Goal: Check status: Check status

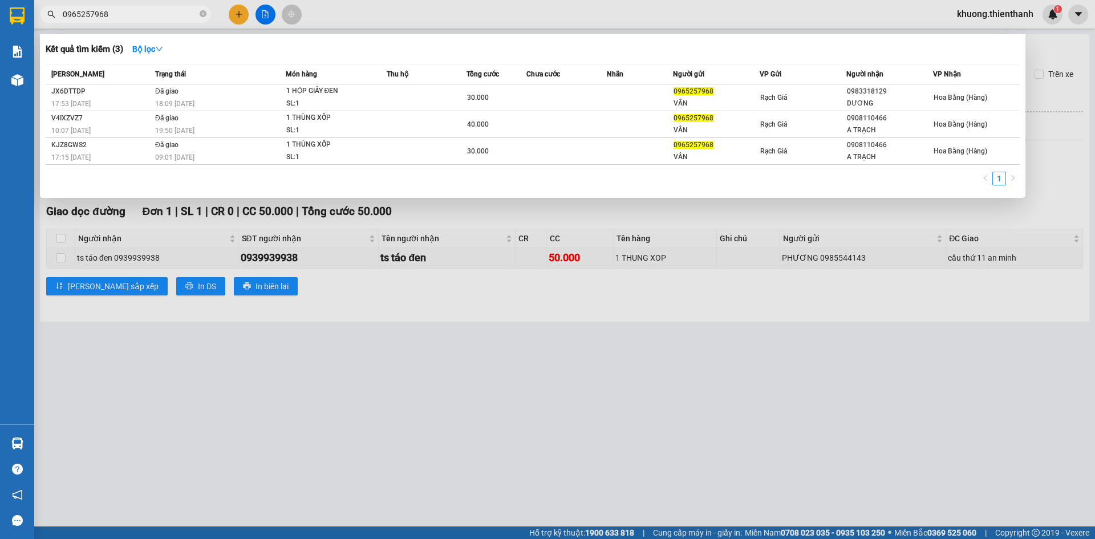
click at [147, 13] on input "0965257968" at bounding box center [130, 14] width 135 height 13
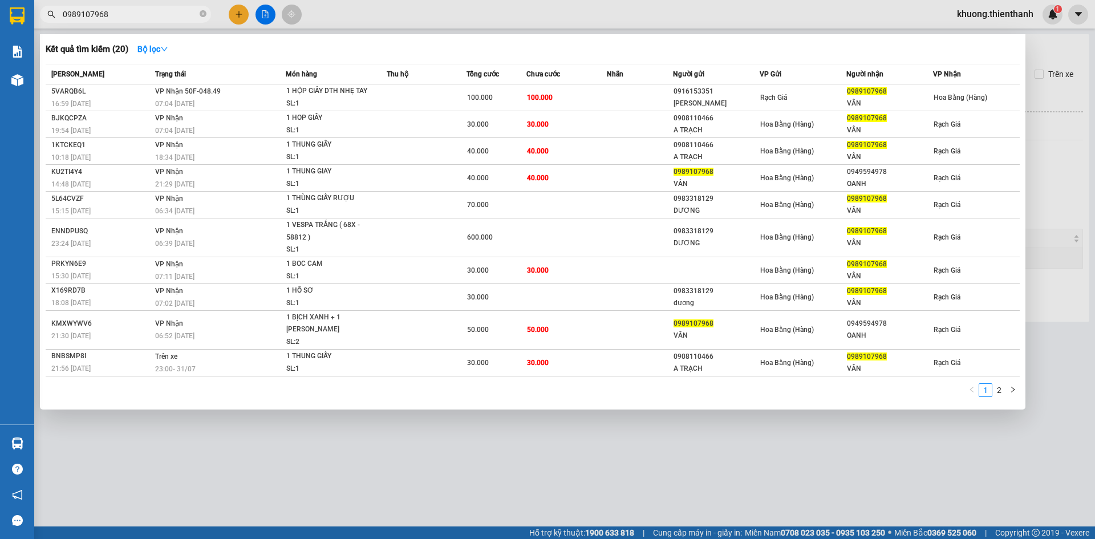
click at [117, 9] on input "0989107968" at bounding box center [130, 14] width 135 height 13
type input "0989107968"
click at [348, 13] on div at bounding box center [547, 269] width 1095 height 539
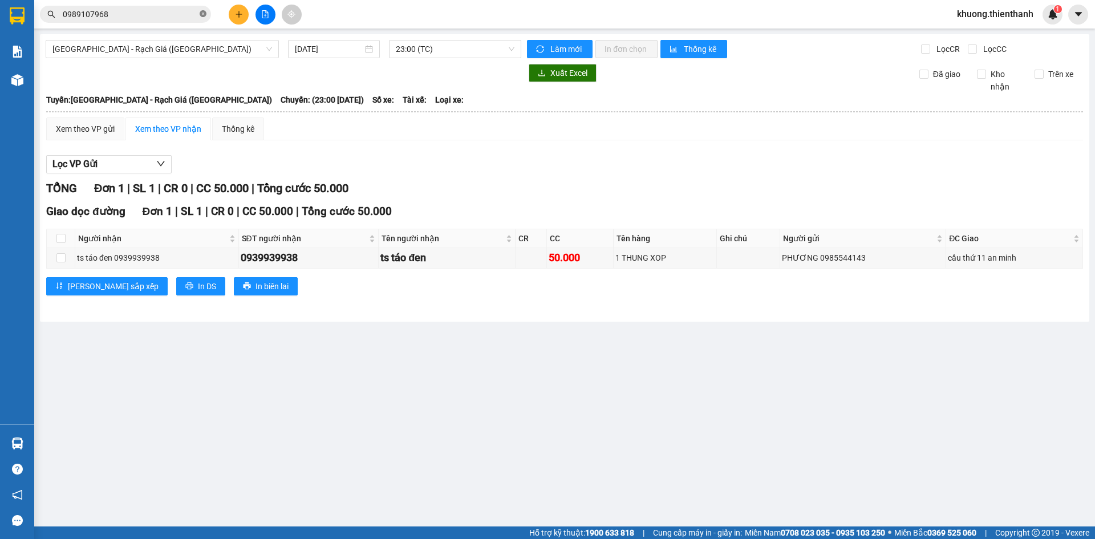
click at [202, 15] on icon "close-circle" at bounding box center [203, 13] width 7 height 7
paste input "0989107968"
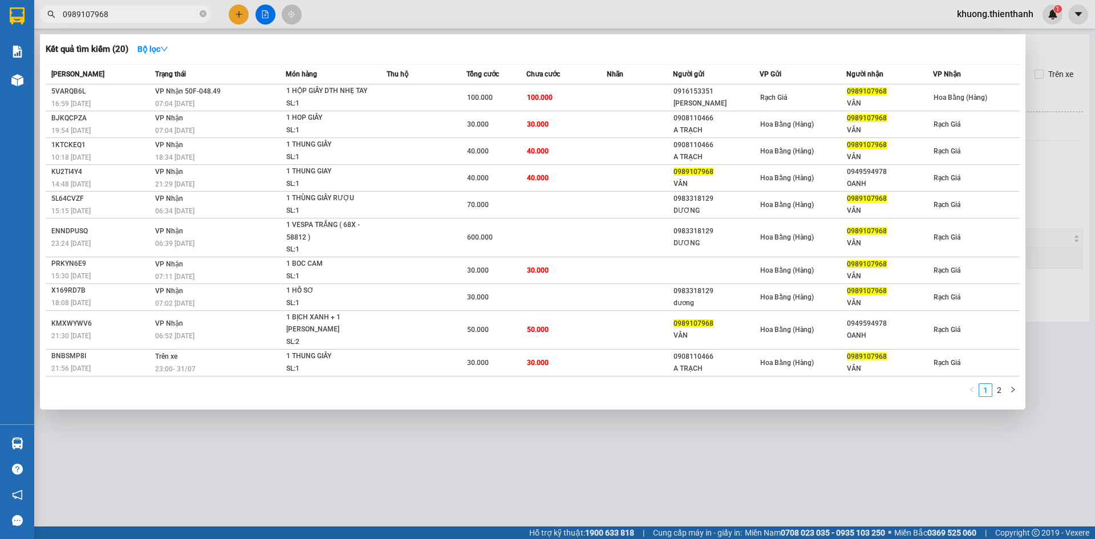
paste input "0773956128"
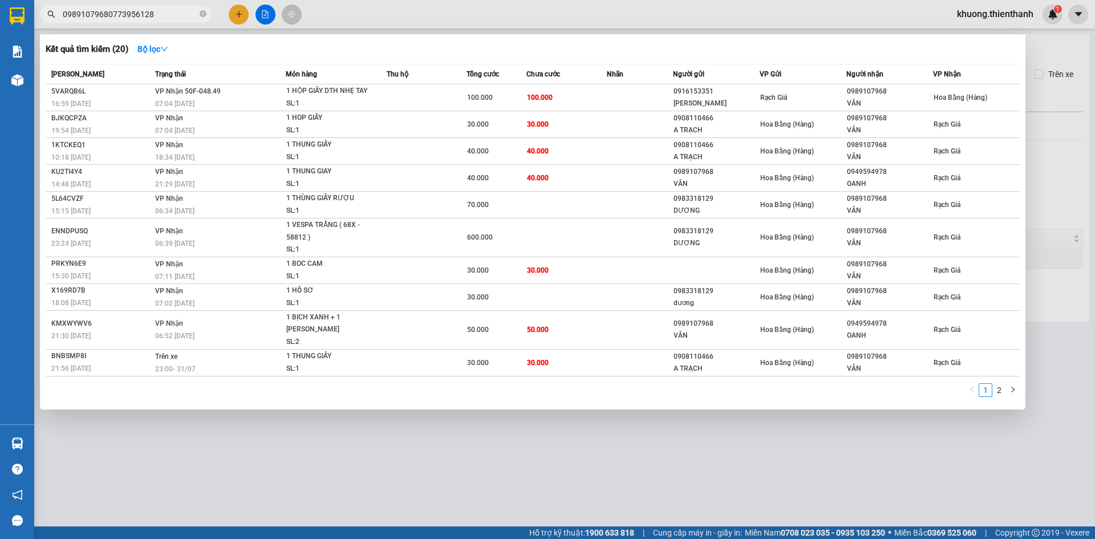
click at [135, 15] on input "09891079680773956128" at bounding box center [130, 14] width 135 height 13
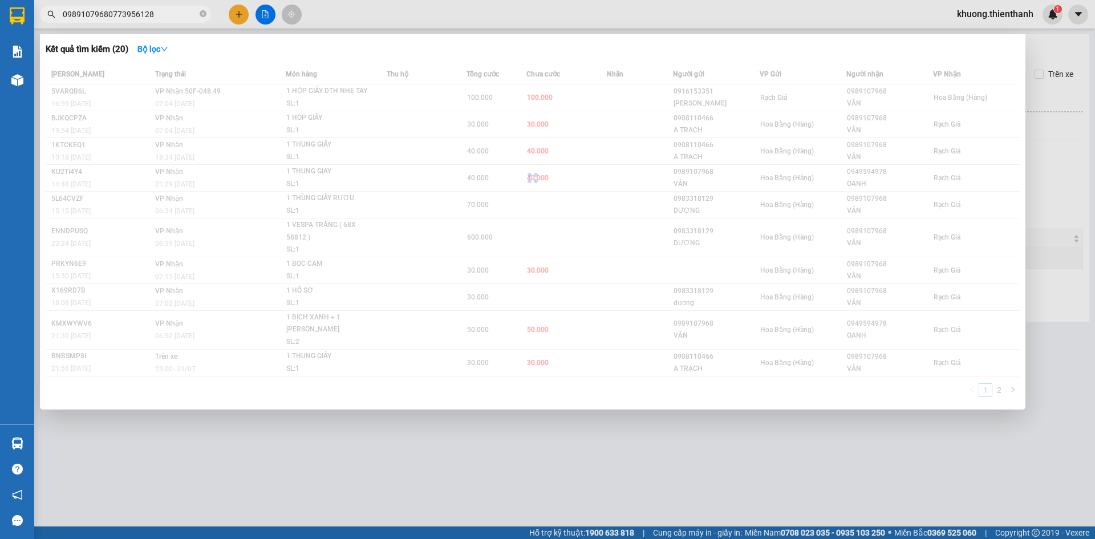
click at [135, 15] on input "09891079680773956128" at bounding box center [130, 14] width 135 height 13
paste input "text"
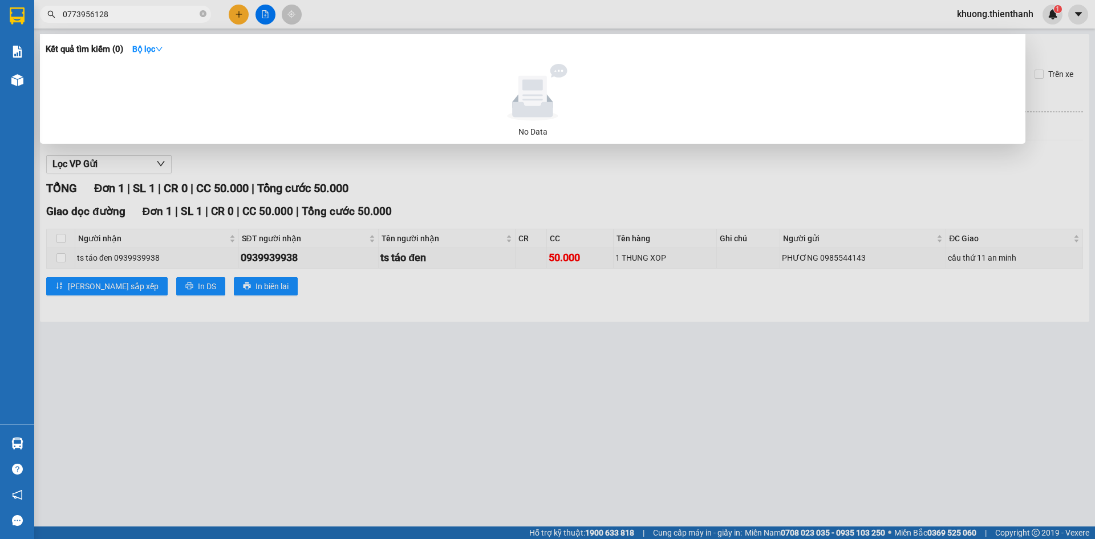
type input "0773956128"
